Goal: Navigation & Orientation: Find specific page/section

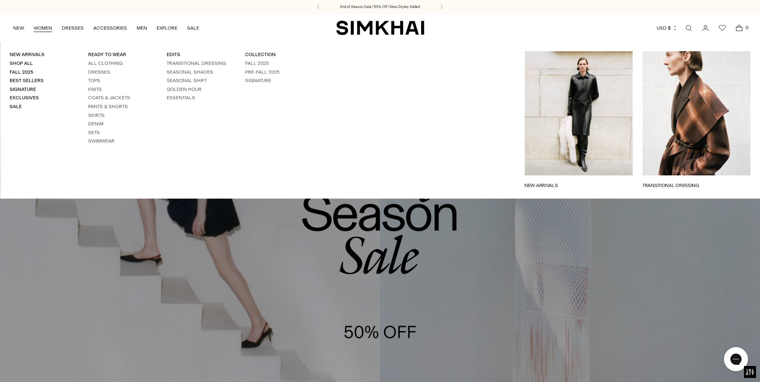
click at [40, 28] on link "WOMEN" at bounding box center [43, 28] width 18 height 18
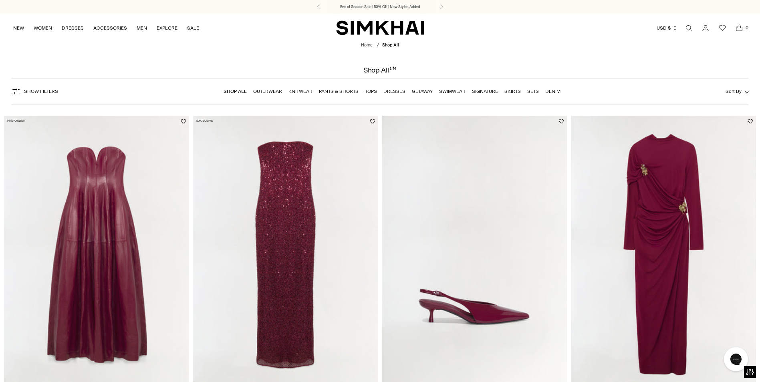
click at [389, 33] on img "SIMKHAI" at bounding box center [380, 28] width 88 height 16
